Goal: Information Seeking & Learning: Learn about a topic

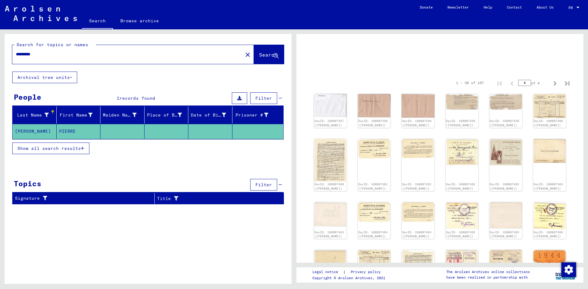
scroll to position [31, 0]
click at [467, 102] on img at bounding box center [462, 101] width 35 height 17
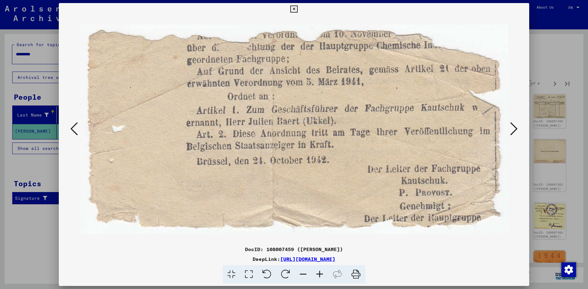
click at [517, 134] on icon at bounding box center [513, 129] width 7 height 15
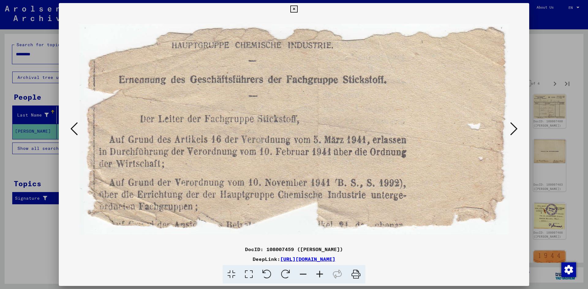
click at [510, 131] on button at bounding box center [513, 129] width 11 height 17
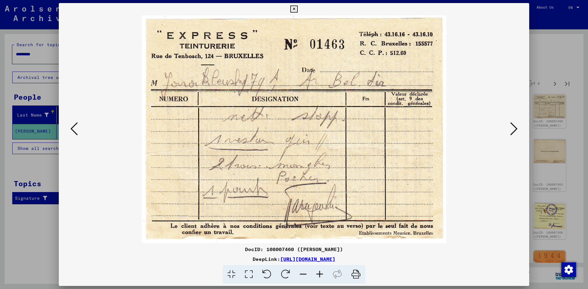
click at [71, 124] on icon at bounding box center [73, 129] width 7 height 15
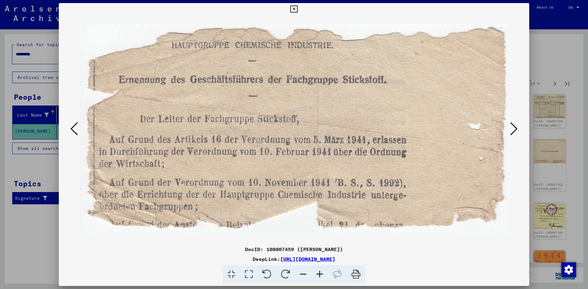
click at [516, 130] on icon at bounding box center [513, 129] width 7 height 15
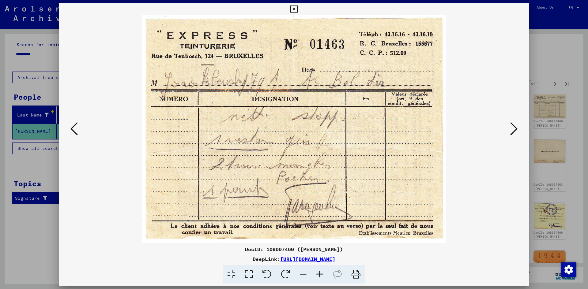
click at [510, 134] on button at bounding box center [513, 129] width 11 height 17
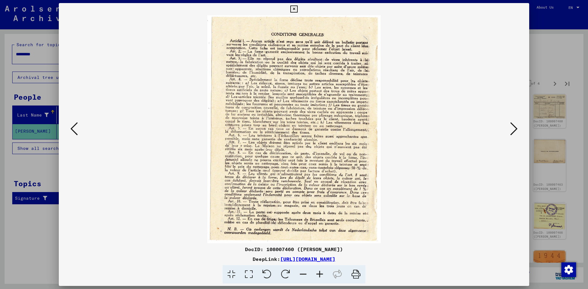
click at [512, 131] on icon at bounding box center [513, 129] width 7 height 15
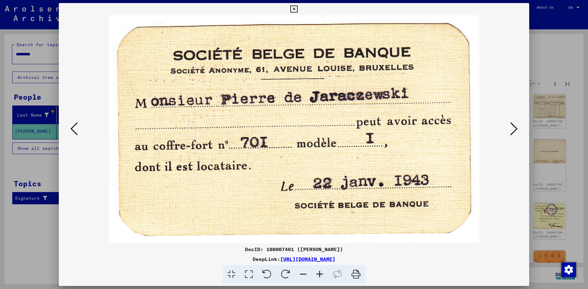
click at [66, 128] on div at bounding box center [294, 129] width 471 height 228
click at [74, 134] on icon at bounding box center [73, 129] width 7 height 15
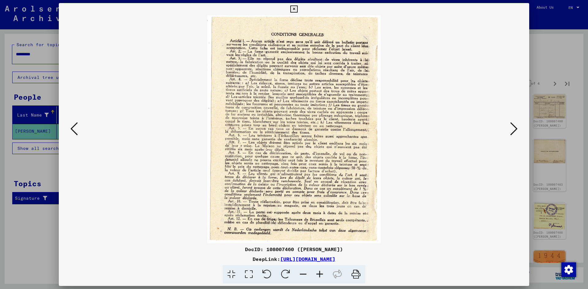
click at [532, 126] on div at bounding box center [294, 144] width 588 height 289
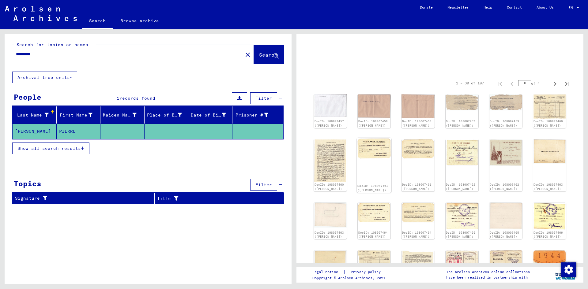
click at [364, 165] on div "DocID: 108007461 ([PERSON_NAME])" at bounding box center [374, 165] width 35 height 55
click at [367, 159] on img at bounding box center [374, 148] width 35 height 21
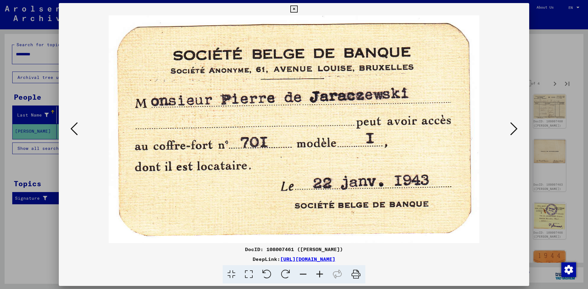
click at [512, 128] on icon at bounding box center [513, 129] width 7 height 15
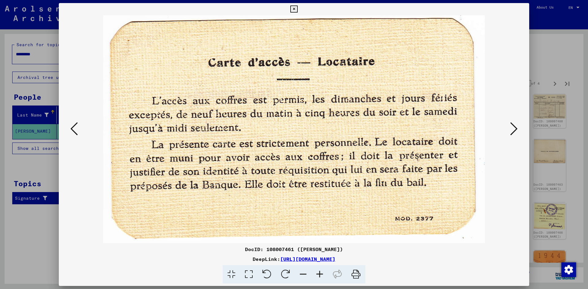
click at [512, 128] on icon at bounding box center [513, 129] width 7 height 15
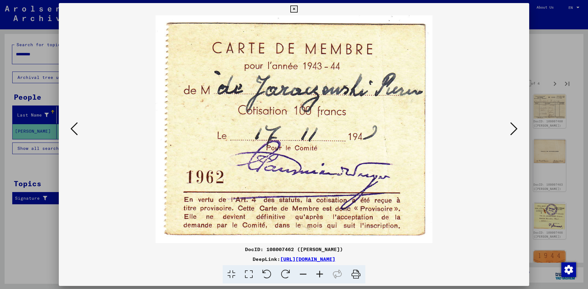
click at [513, 130] on icon at bounding box center [513, 129] width 7 height 15
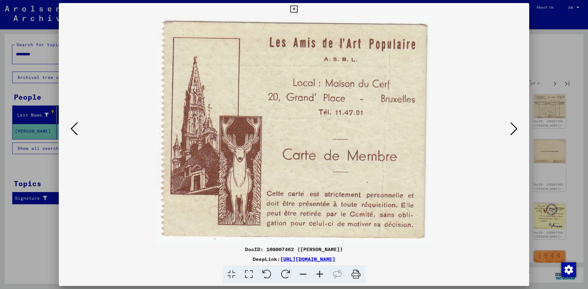
click at [504, 123] on img at bounding box center [294, 129] width 429 height 228
click at [512, 131] on icon at bounding box center [513, 129] width 7 height 15
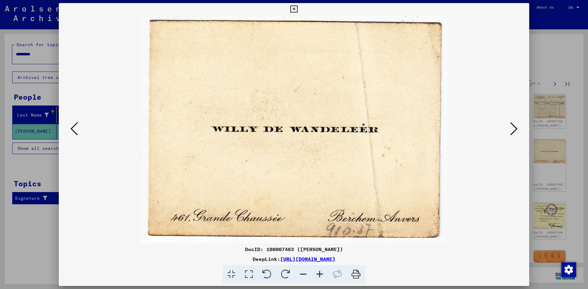
click at [512, 131] on icon at bounding box center [513, 129] width 7 height 15
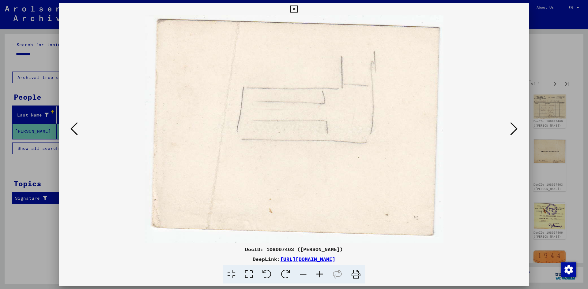
click at [512, 131] on icon at bounding box center [513, 129] width 7 height 15
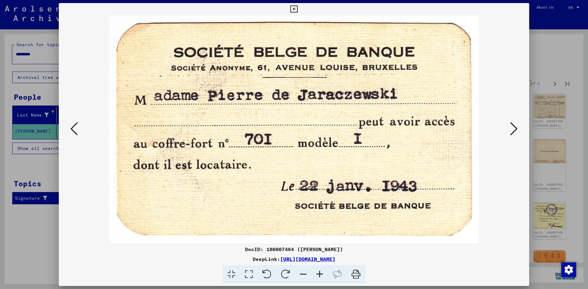
click at [76, 127] on icon at bounding box center [73, 129] width 7 height 15
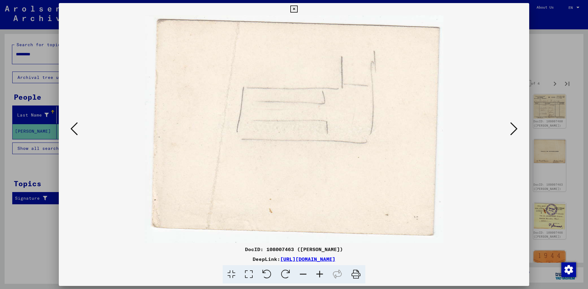
click at [68, 126] on div at bounding box center [294, 129] width 471 height 228
click at [79, 127] on button at bounding box center [74, 129] width 11 height 17
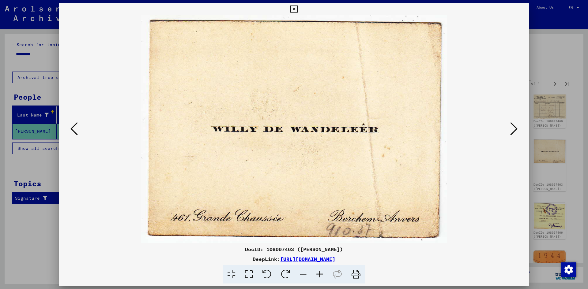
click at [516, 126] on icon at bounding box center [513, 129] width 7 height 15
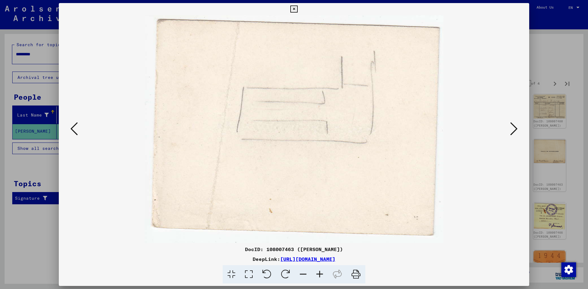
click at [516, 126] on icon at bounding box center [513, 129] width 7 height 15
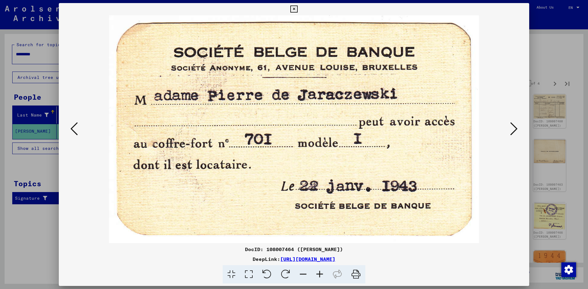
click at [518, 125] on button at bounding box center [513, 129] width 11 height 17
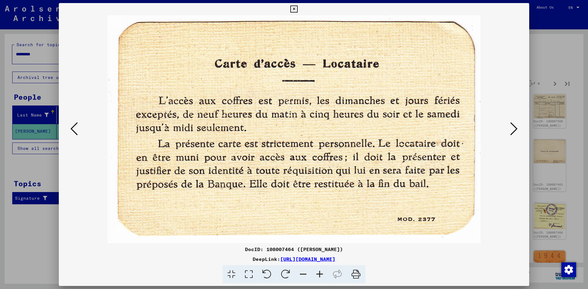
click at [518, 125] on button at bounding box center [513, 129] width 11 height 17
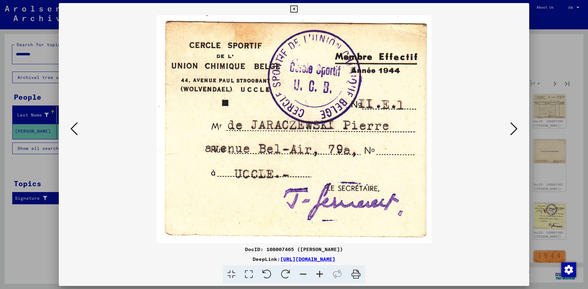
click at [518, 125] on button at bounding box center [513, 129] width 11 height 17
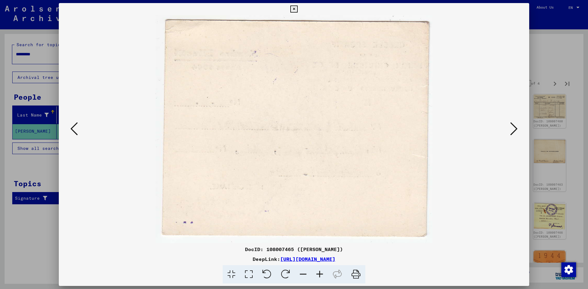
click at [77, 123] on icon at bounding box center [73, 129] width 7 height 15
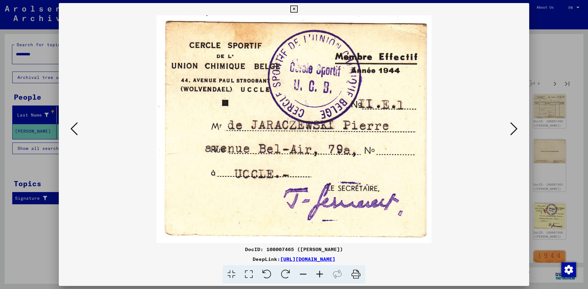
click at [508, 135] on img at bounding box center [294, 129] width 429 height 228
click at [510, 130] on icon at bounding box center [513, 129] width 7 height 15
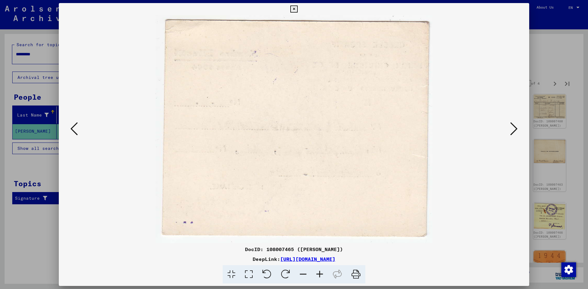
click at [510, 130] on icon at bounding box center [513, 129] width 7 height 15
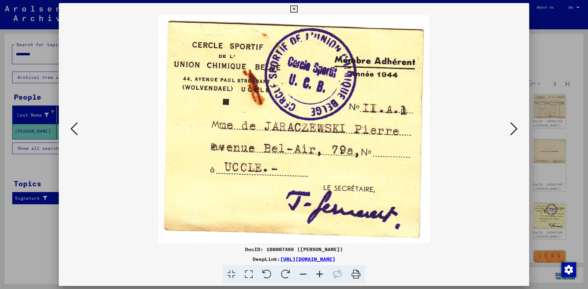
click at [510, 130] on icon at bounding box center [513, 129] width 7 height 15
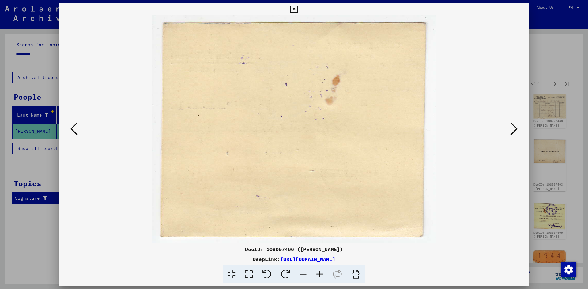
click at [510, 130] on icon at bounding box center [513, 129] width 7 height 15
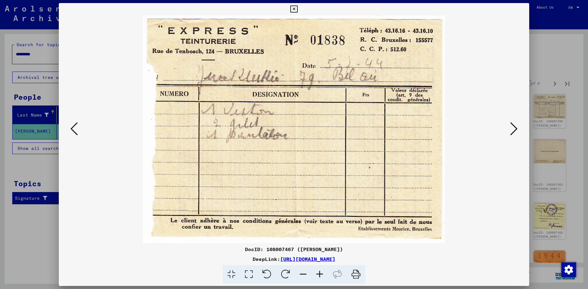
click at [510, 127] on icon at bounding box center [513, 129] width 7 height 15
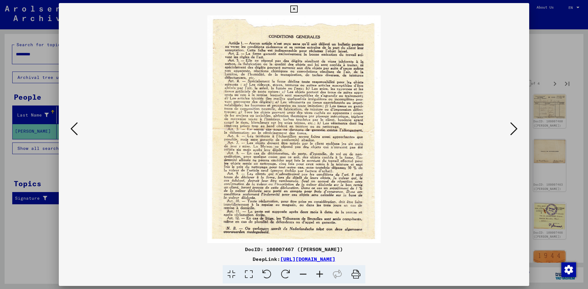
click at [510, 127] on icon at bounding box center [513, 129] width 7 height 15
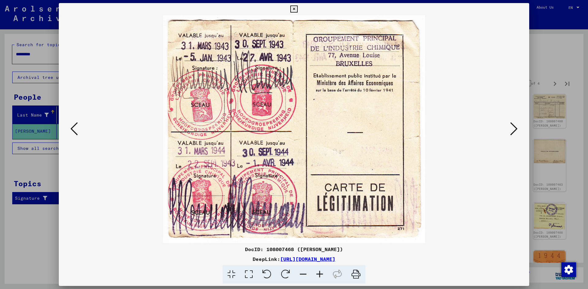
click at [512, 134] on icon at bounding box center [513, 129] width 7 height 15
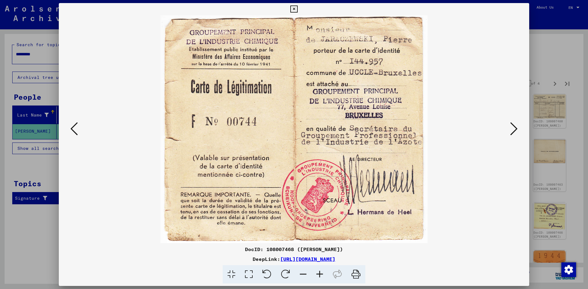
click at [517, 131] on icon at bounding box center [513, 129] width 7 height 15
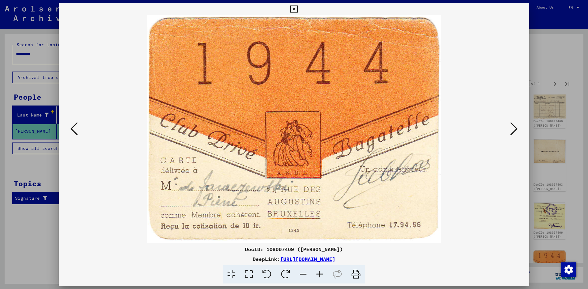
click at [518, 131] on button at bounding box center [513, 129] width 11 height 17
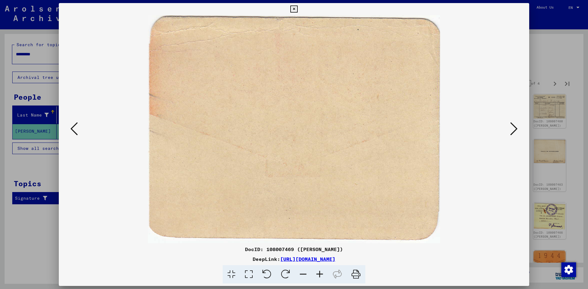
click at [518, 131] on button at bounding box center [513, 129] width 11 height 17
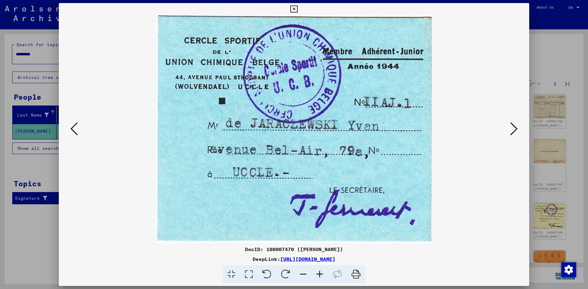
click at [518, 131] on button at bounding box center [513, 129] width 11 height 17
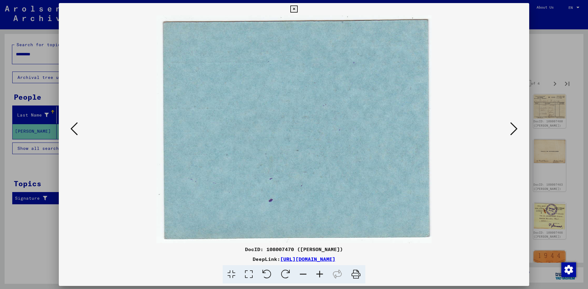
click at [518, 131] on button at bounding box center [513, 129] width 11 height 17
